Goal: Task Accomplishment & Management: Manage account settings

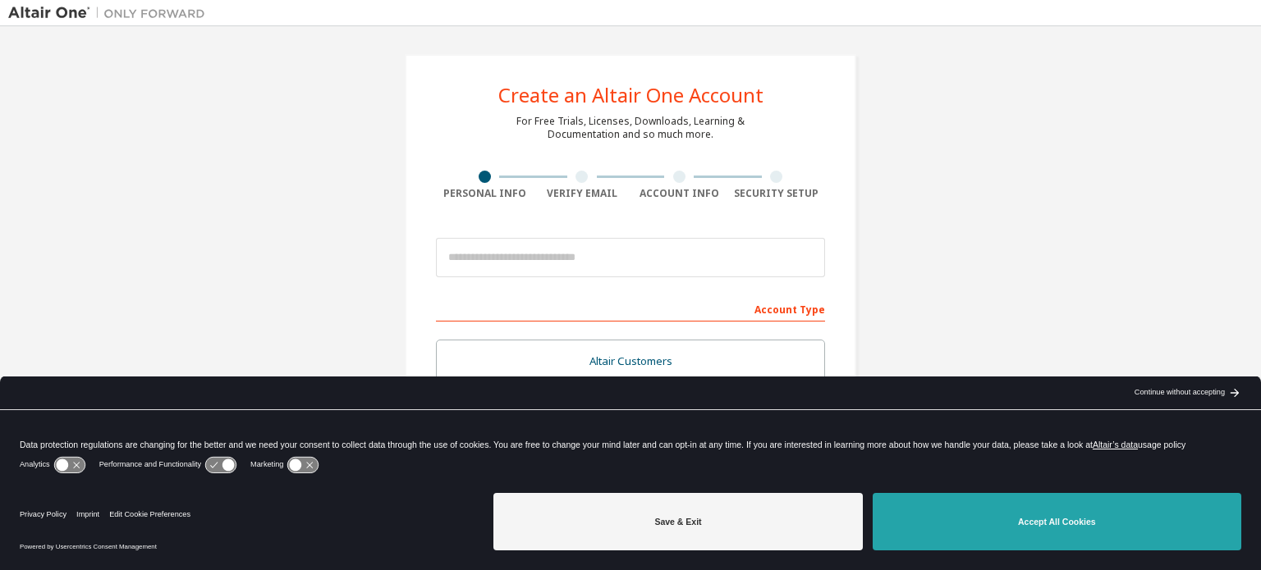
click at [969, 497] on button "Accept All Cookies" at bounding box center [1057, 521] width 369 height 57
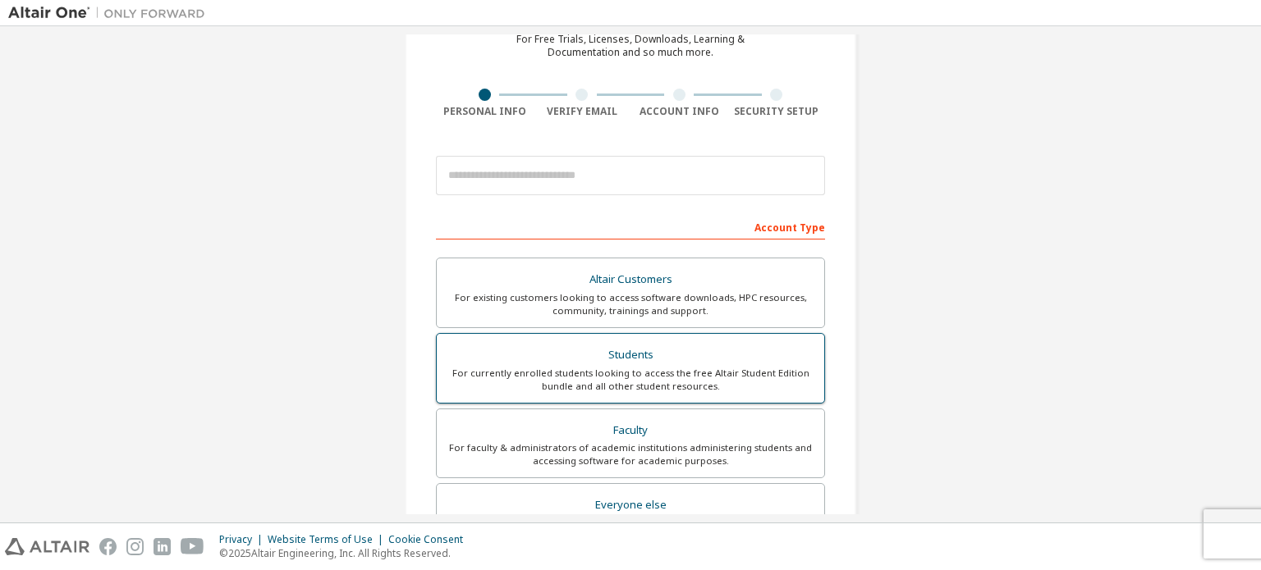
click at [662, 337] on label "Students For currently enrolled students looking to access the free Altair Stud…" at bounding box center [630, 368] width 389 height 71
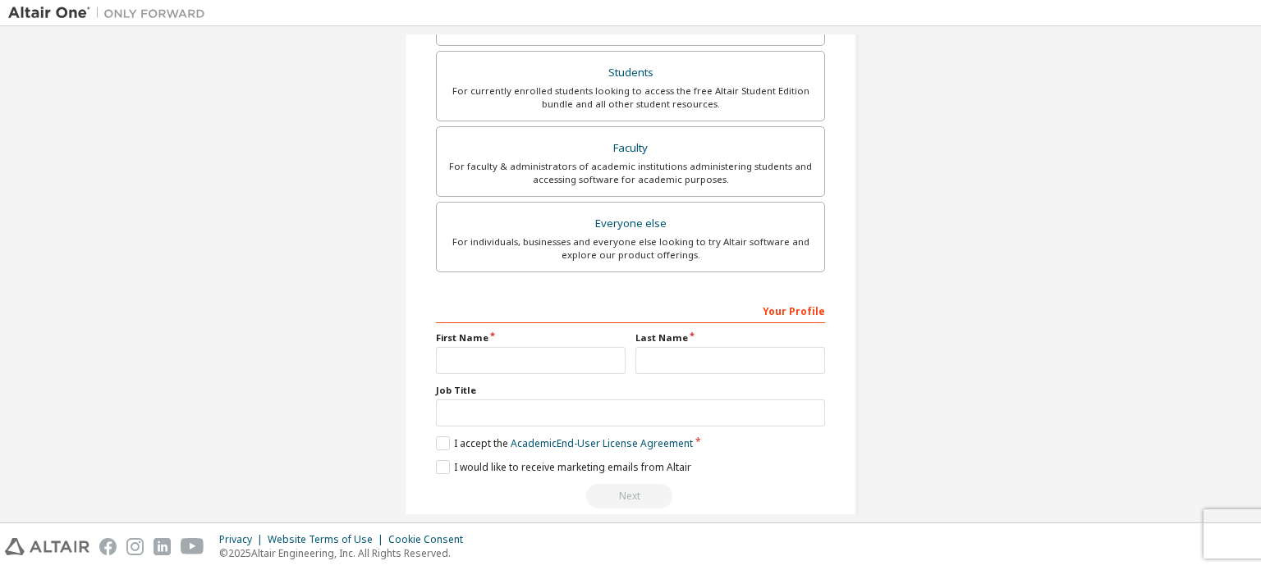
scroll to position [410, 0]
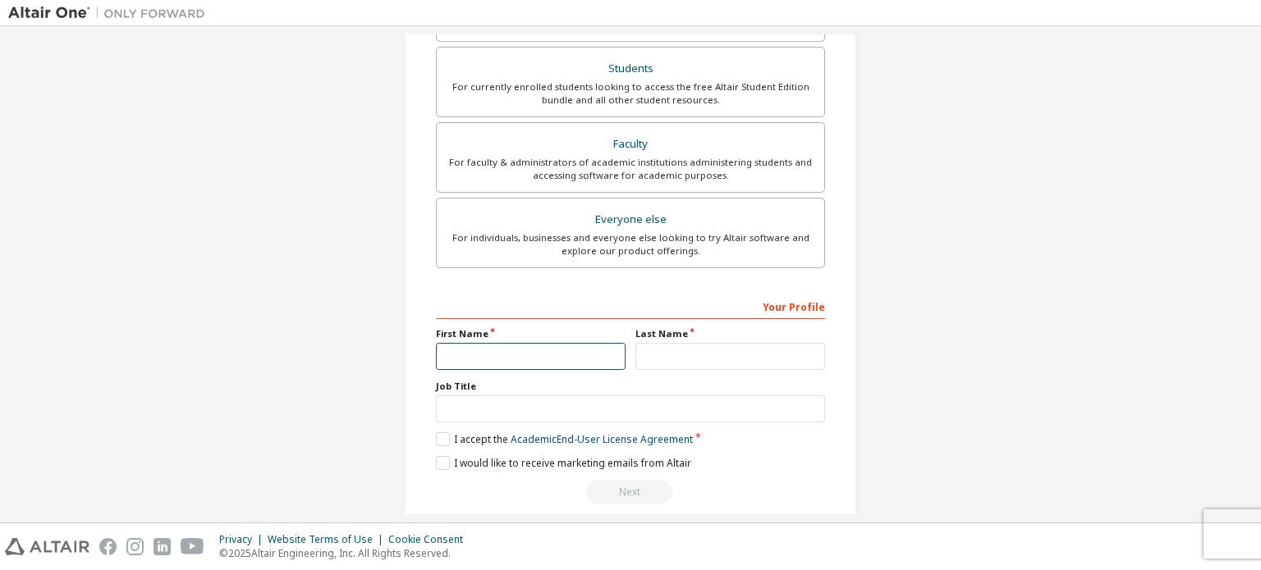
click at [507, 364] on input "text" at bounding box center [531, 356] width 190 height 27
type input "*****"
click at [683, 358] on input "text" at bounding box center [730, 356] width 190 height 27
type input "*****"
click at [559, 407] on input "text" at bounding box center [630, 409] width 389 height 27
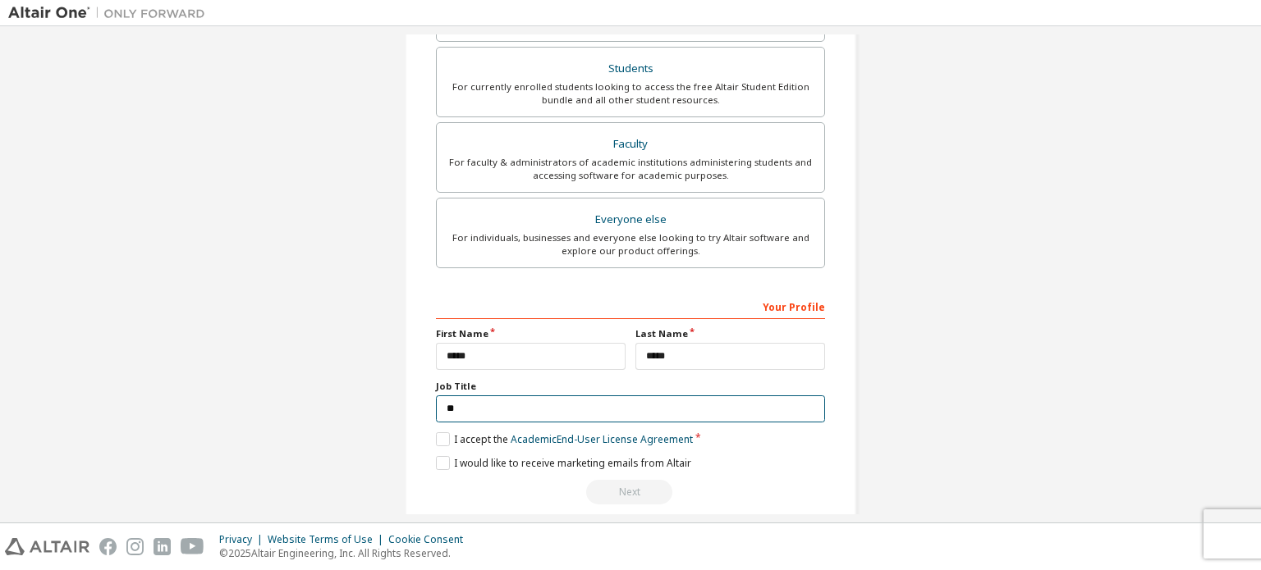
type input "*"
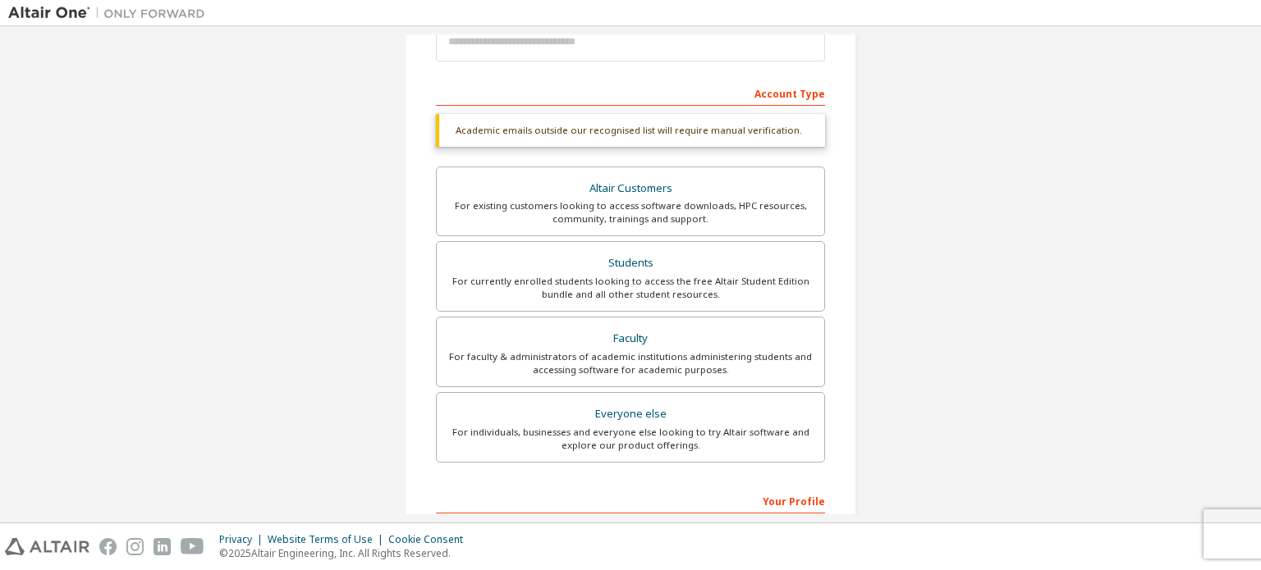
scroll to position [0, 0]
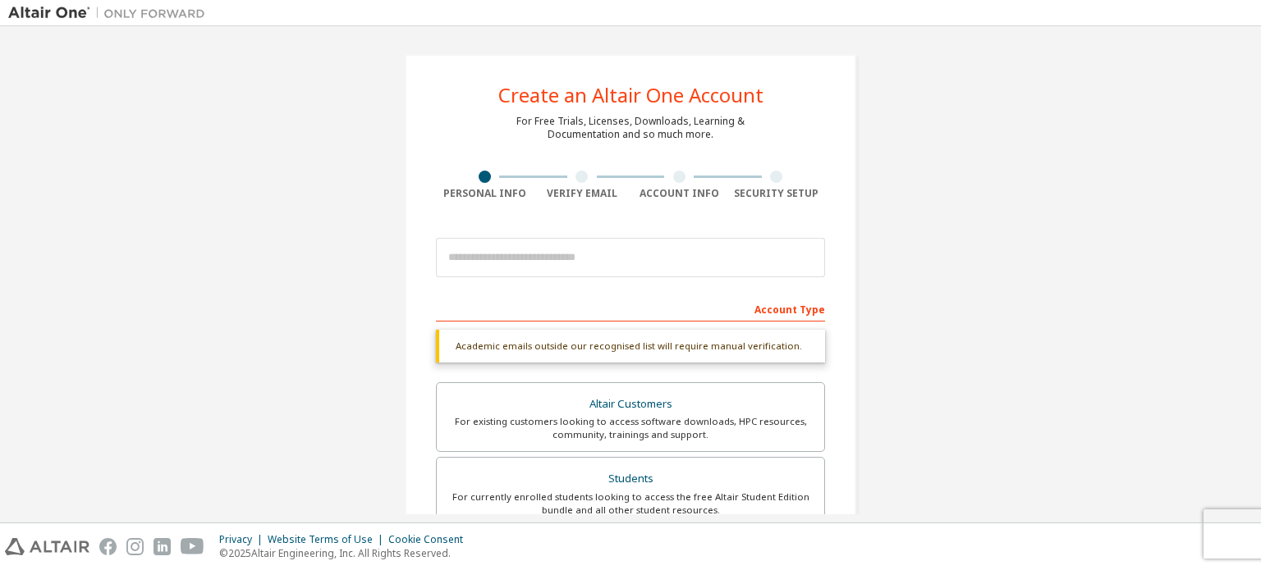
type input "**********"
click at [653, 255] on input "email" at bounding box center [630, 257] width 389 height 39
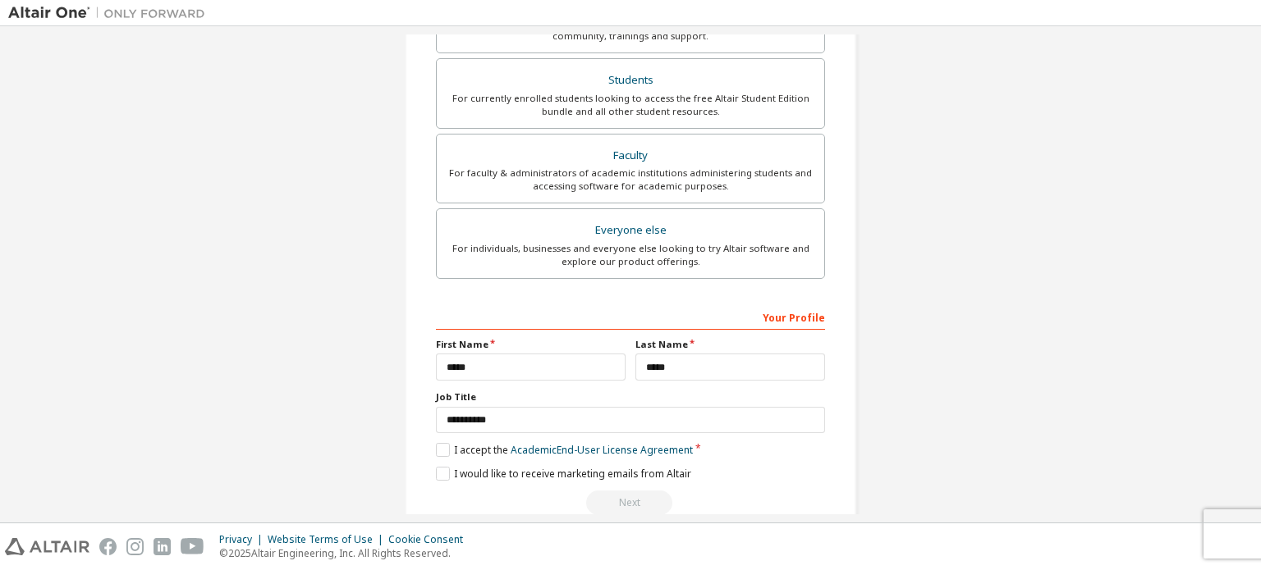
scroll to position [385, 0]
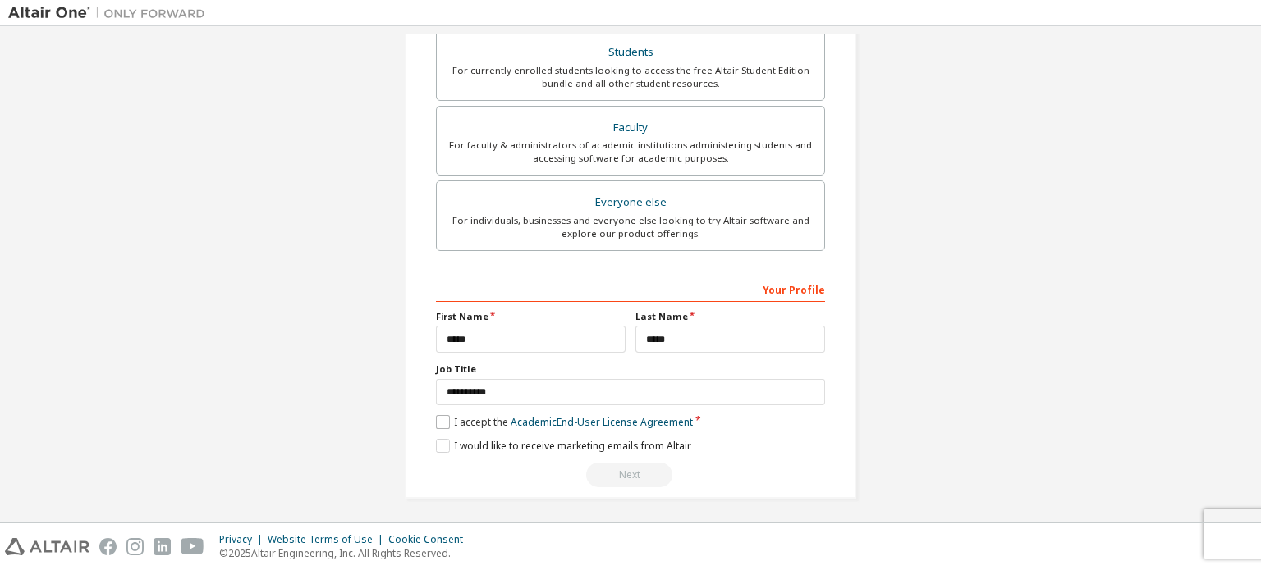
type input "**********"
click at [475, 424] on label "I accept the Academic End-User License Agreement" at bounding box center [564, 422] width 257 height 14
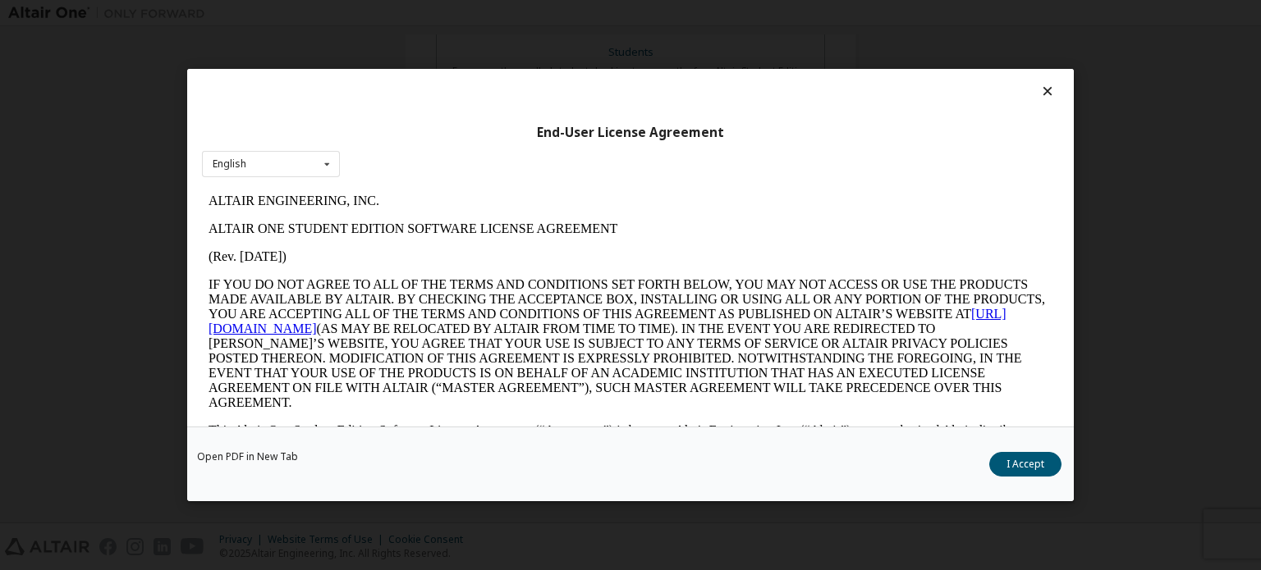
scroll to position [0, 0]
click at [311, 161] on div "English English" at bounding box center [271, 164] width 138 height 27
click at [312, 161] on div "English English" at bounding box center [271, 164] width 138 height 27
click at [1016, 482] on div "Open PDF in New Tab I Accept" at bounding box center [630, 464] width 886 height 75
click at [1021, 465] on button "I Accept" at bounding box center [1025, 464] width 72 height 25
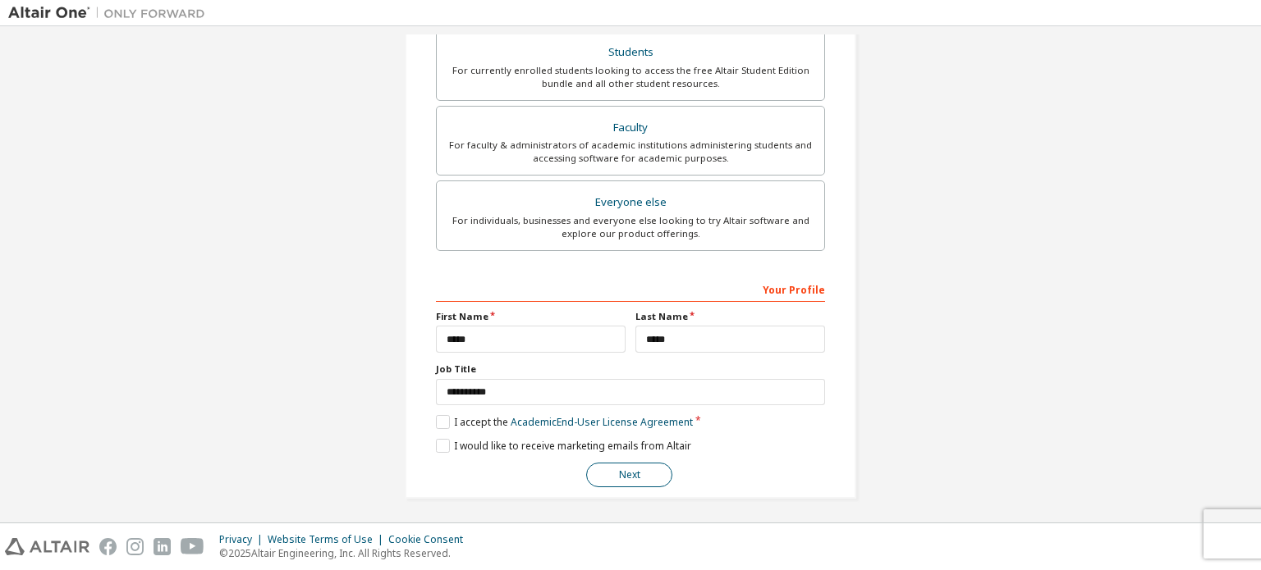
click at [648, 472] on button "Next" at bounding box center [629, 475] width 86 height 25
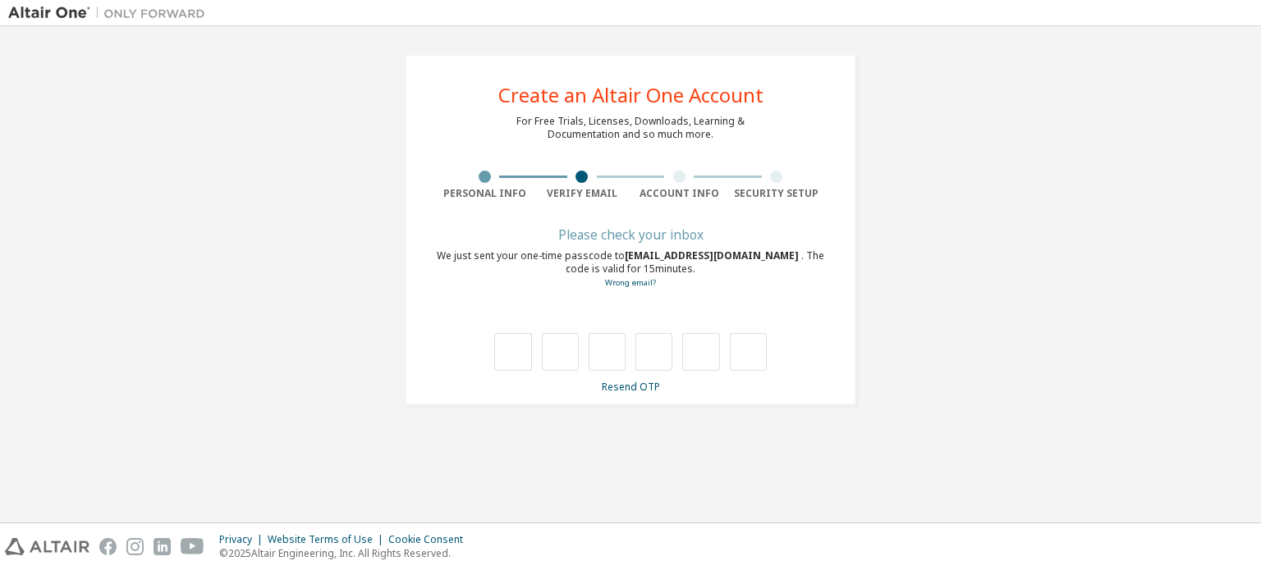
type input "*"
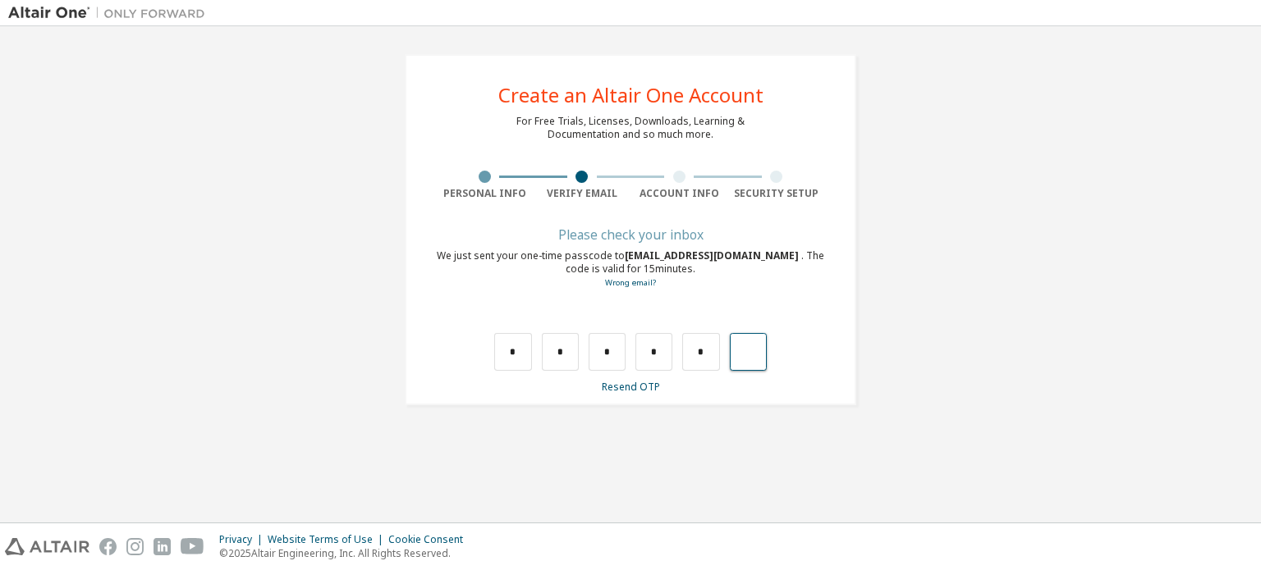
type input "*"
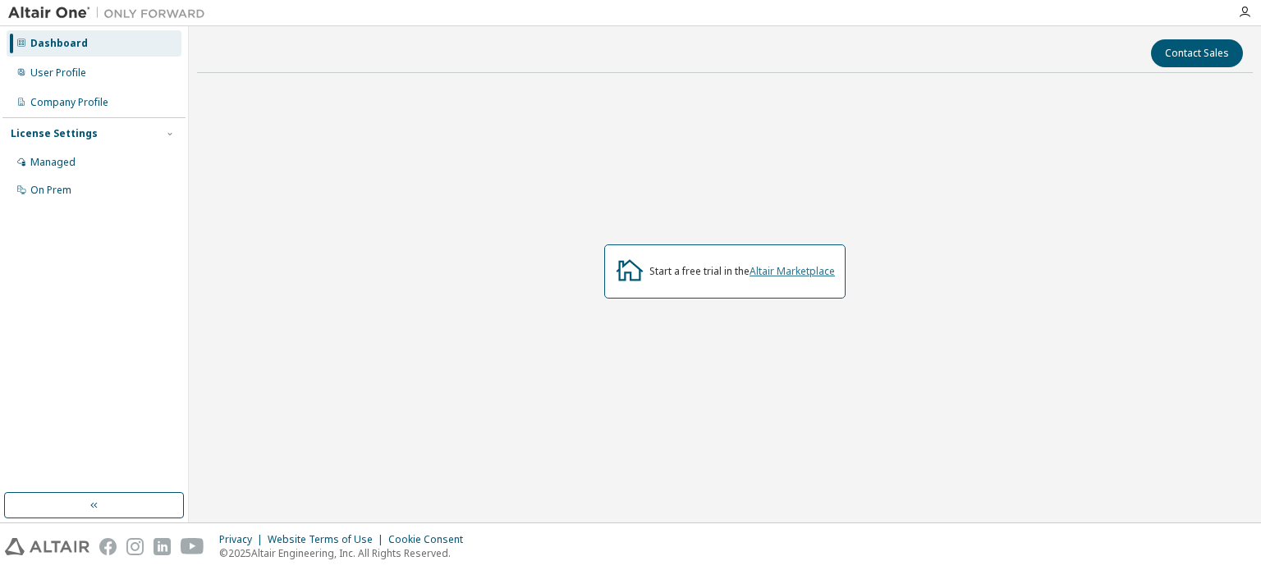
click at [794, 265] on link "Altair Marketplace" at bounding box center [791, 271] width 85 height 14
click at [774, 274] on link "Altair Marketplace" at bounding box center [791, 271] width 85 height 14
click at [92, 154] on div "Managed" at bounding box center [94, 162] width 175 height 26
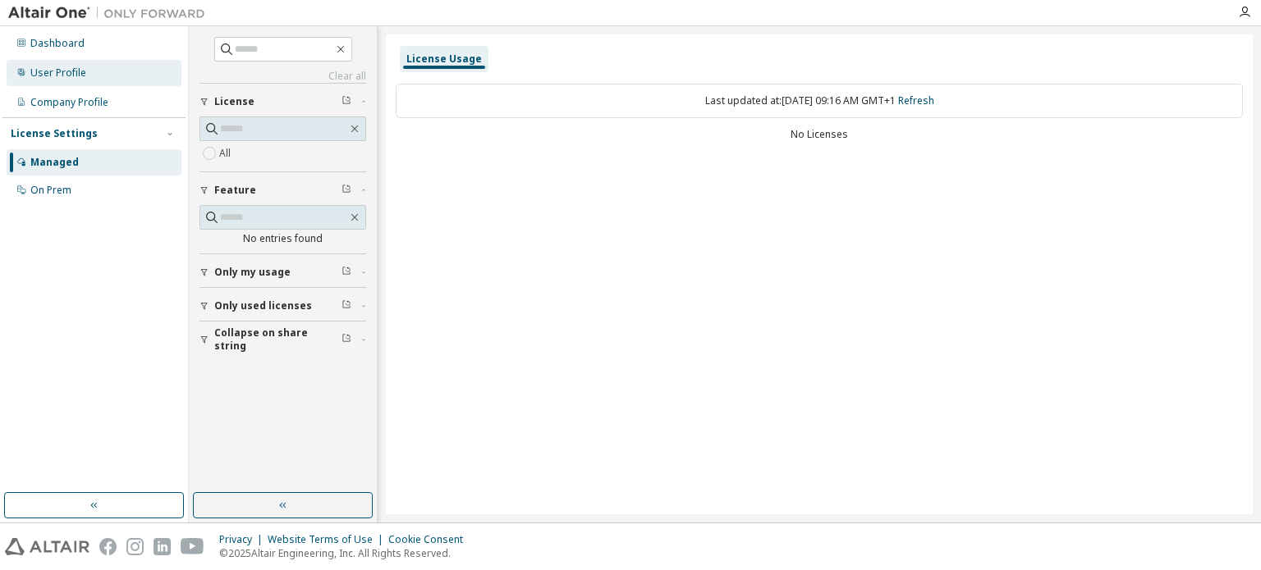
click at [121, 60] on div "User Profile" at bounding box center [94, 73] width 175 height 26
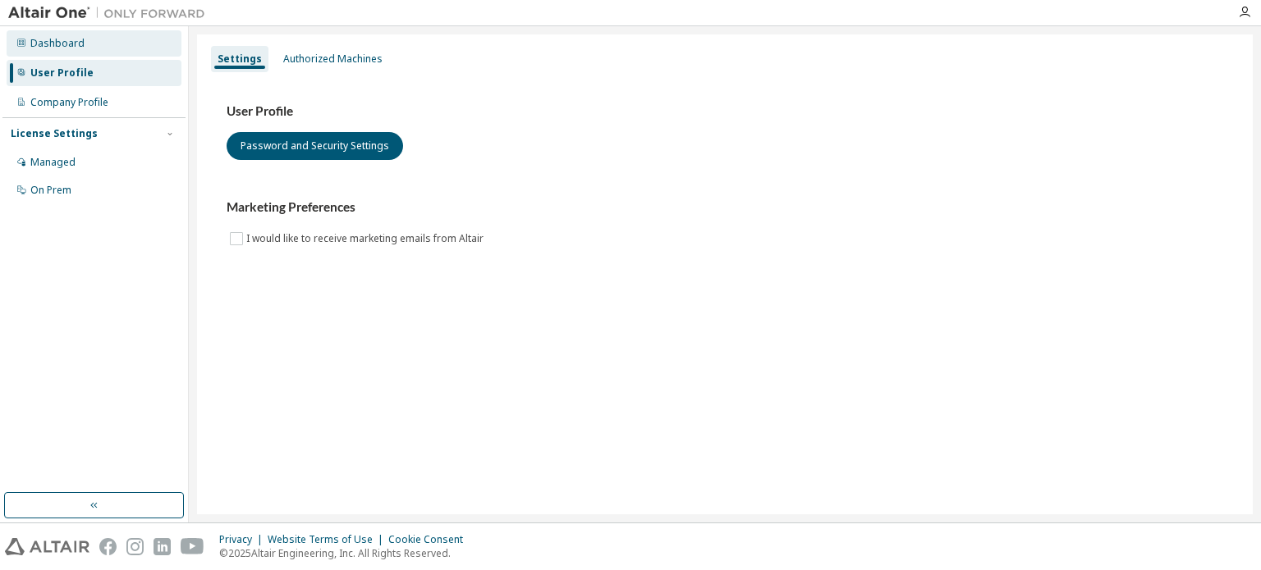
click at [76, 42] on div "Dashboard" at bounding box center [57, 43] width 54 height 13
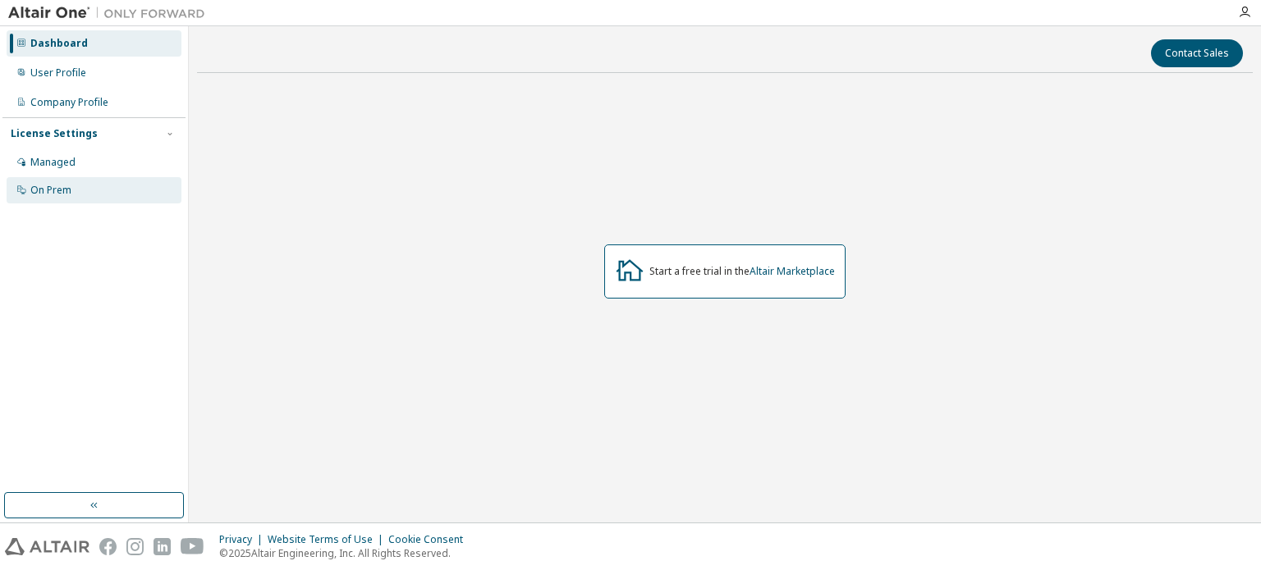
click at [107, 189] on div "On Prem" at bounding box center [94, 190] width 175 height 26
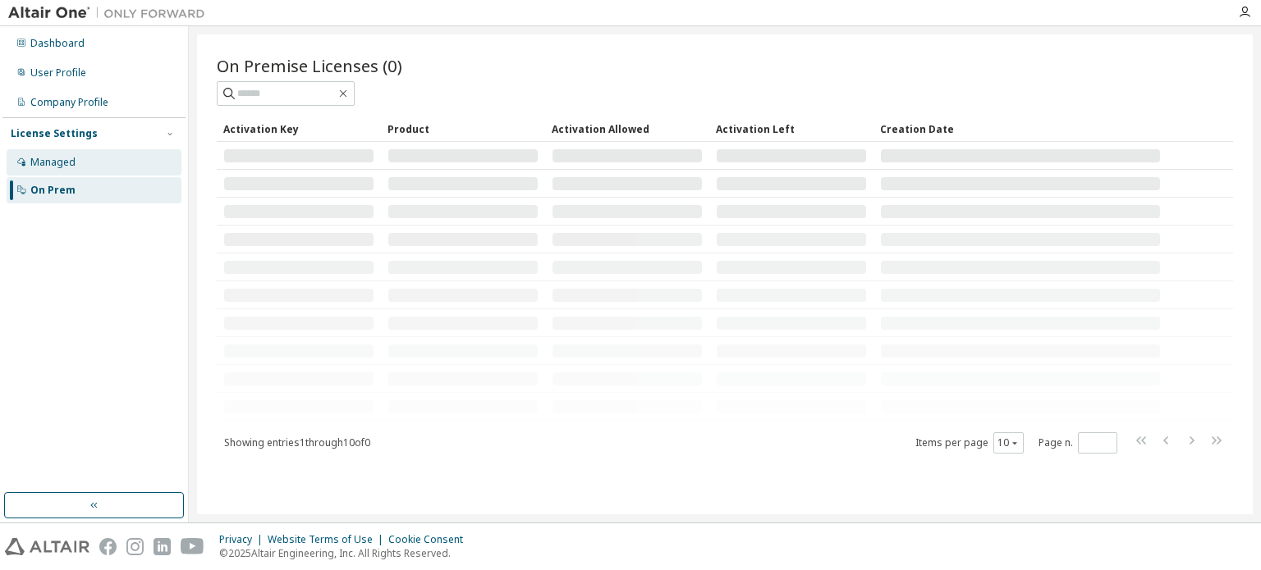
click at [80, 163] on div "Managed" at bounding box center [94, 162] width 175 height 26
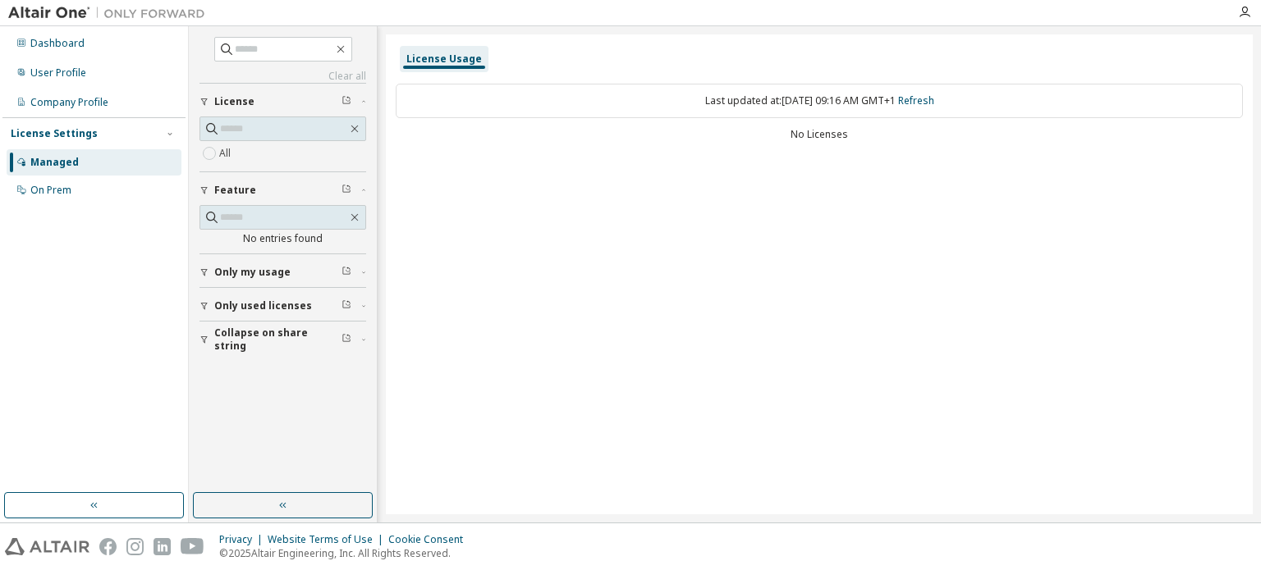
click at [464, 50] on div "License Usage" at bounding box center [444, 59] width 89 height 26
click at [456, 65] on div "License Usage" at bounding box center [444, 59] width 76 height 13
click at [444, 101] on div "Last updated at: Tue 2025-09-30 09:16 AM GMT+1 Refresh" at bounding box center [819, 101] width 847 height 34
click at [56, 192] on div "On Prem" at bounding box center [50, 190] width 41 height 13
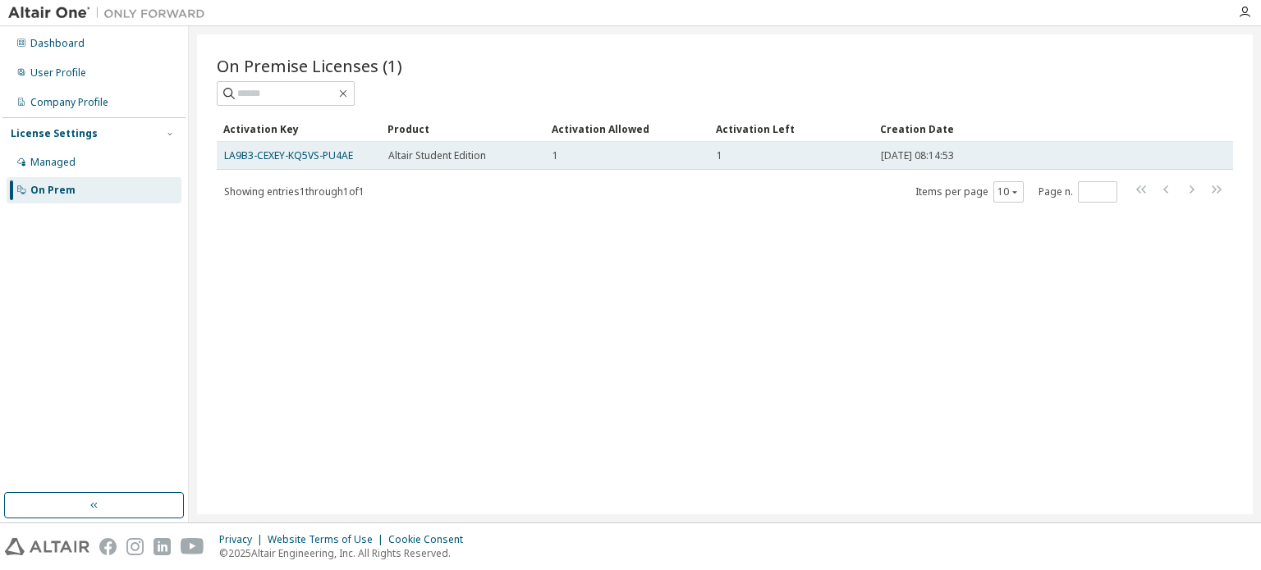
click at [601, 149] on td "1" at bounding box center [627, 156] width 164 height 28
click at [300, 154] on link "LA9B3-CEXEY-KQ5VS-PU4AE" at bounding box center [288, 156] width 129 height 14
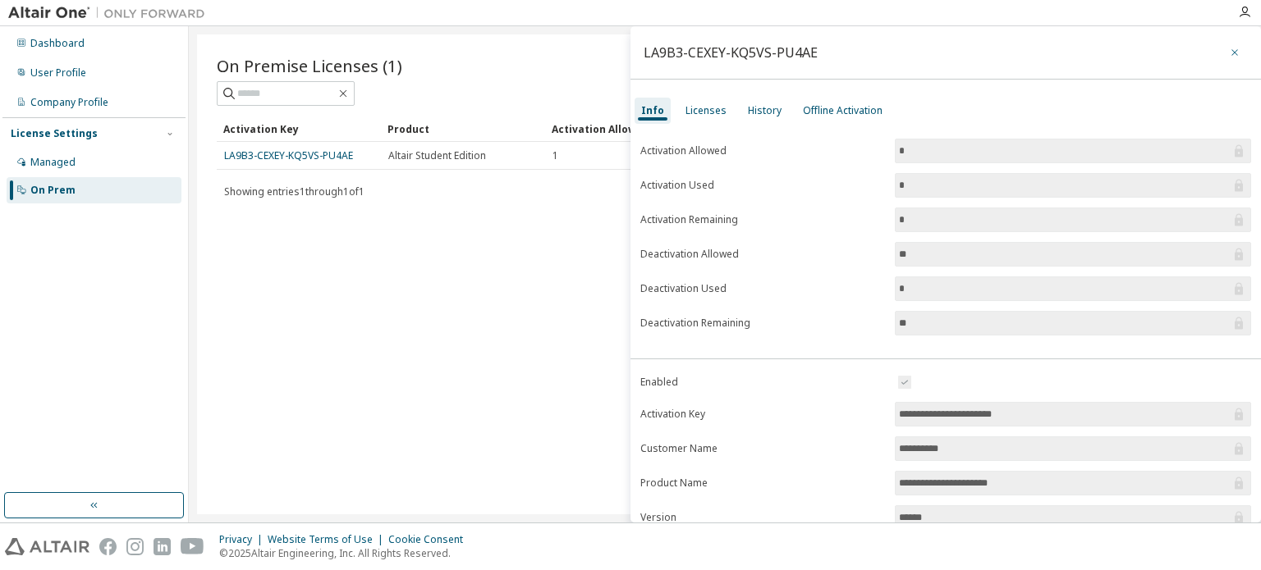
click at [1229, 54] on icon "button" at bounding box center [1234, 52] width 11 height 13
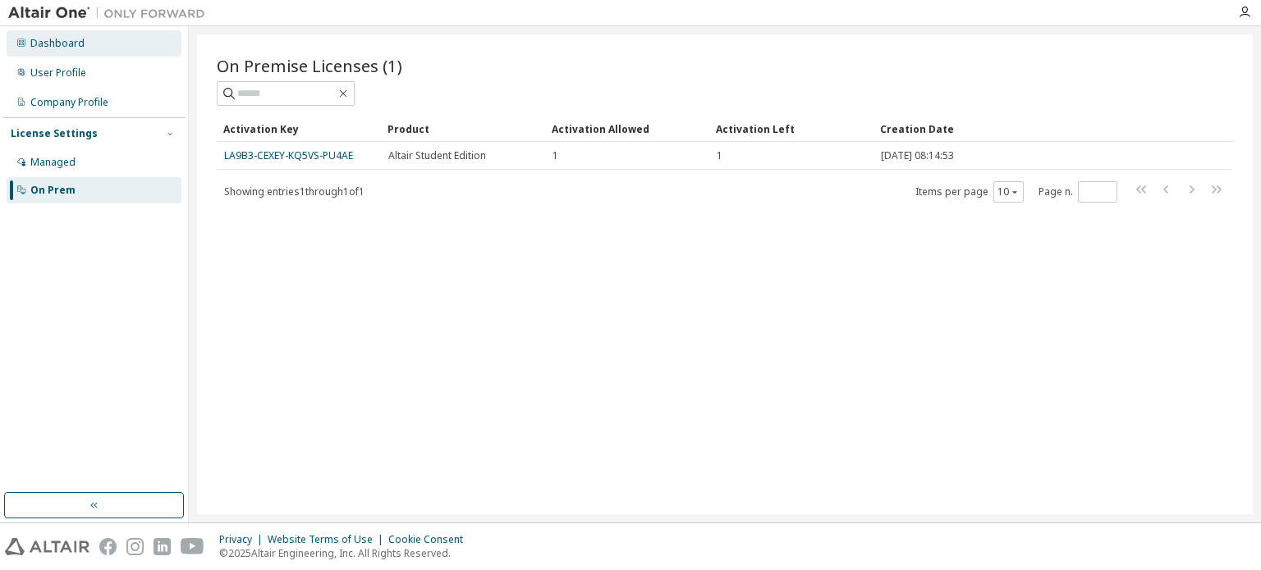
click at [56, 39] on div "Dashboard" at bounding box center [57, 43] width 54 height 13
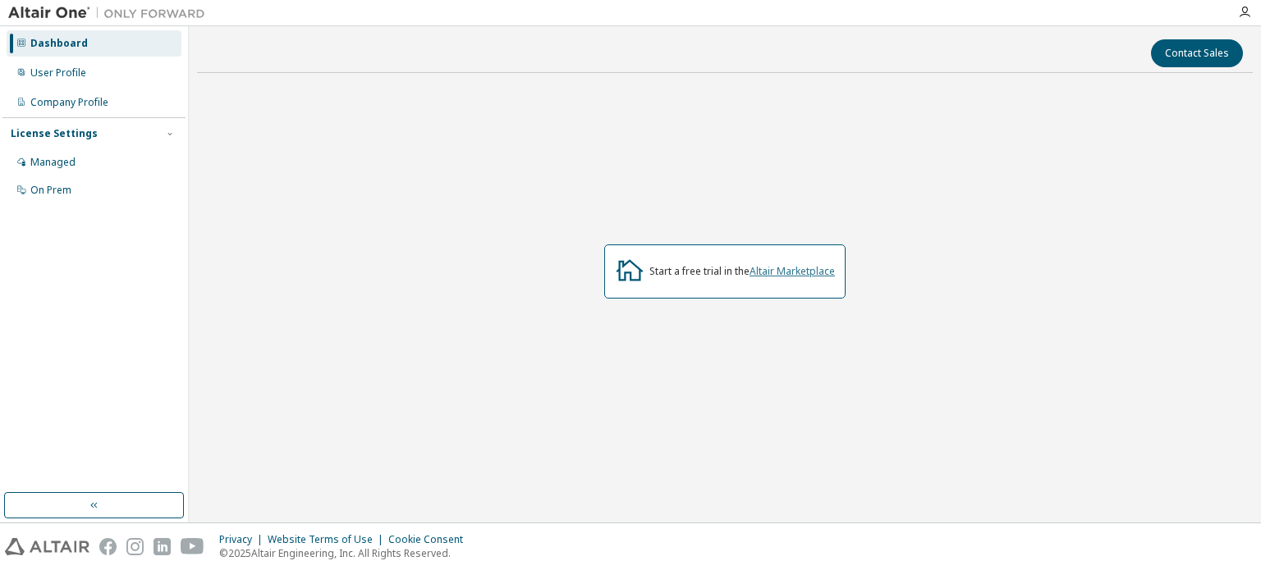
click at [775, 272] on link "Altair Marketplace" at bounding box center [791, 271] width 85 height 14
